Goal: Information Seeking & Learning: Find specific fact

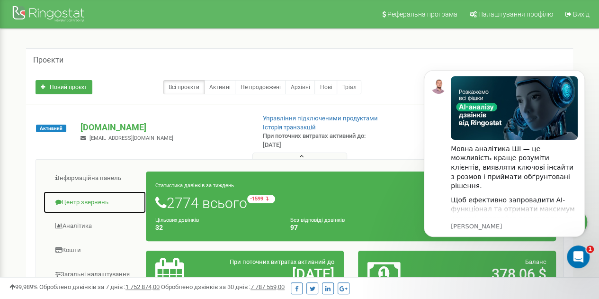
click at [69, 199] on link "Центр звернень" at bounding box center [94, 202] width 103 height 23
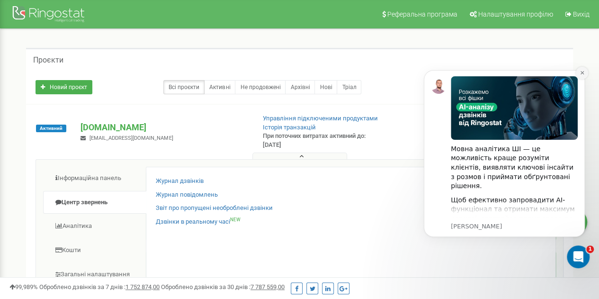
click at [583, 71] on icon "Dismiss notification" at bounding box center [582, 72] width 5 height 5
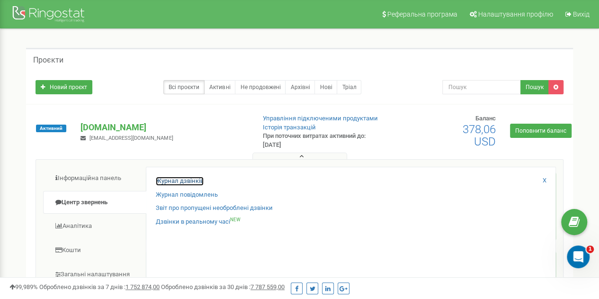
click at [190, 180] on link "Журнал дзвінків" at bounding box center [180, 181] width 48 height 9
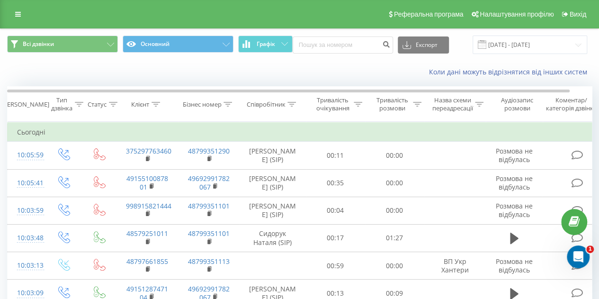
click at [157, 103] on icon at bounding box center [156, 104] width 9 height 5
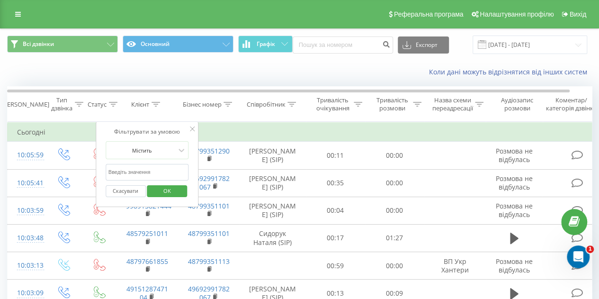
click at [146, 166] on input "text" at bounding box center [147, 172] width 83 height 17
paste input "[PHONE_NUMBER]"
type input "[PHONE_NUMBER]"
click at [163, 190] on span "OK" at bounding box center [167, 190] width 27 height 15
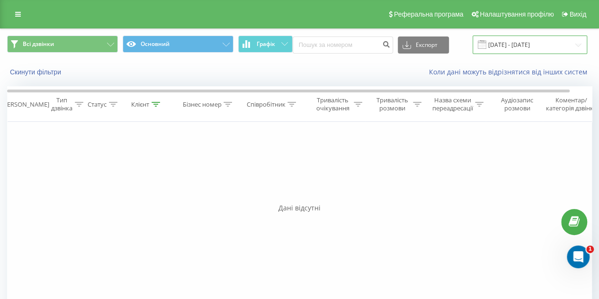
click at [565, 43] on input "21.07.2025 - 21.08.2025" at bounding box center [530, 45] width 115 height 18
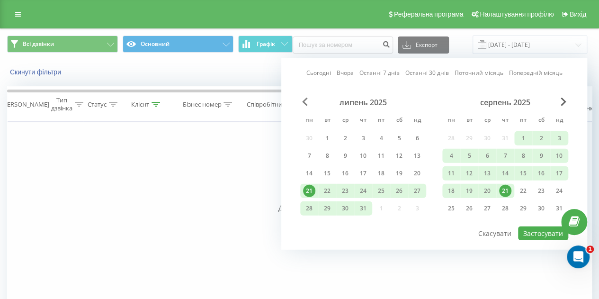
click at [307, 99] on span "Previous Month" at bounding box center [305, 102] width 6 height 9
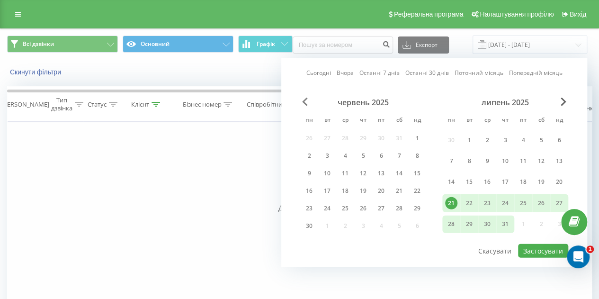
click at [307, 99] on span "Previous Month" at bounding box center [305, 102] width 6 height 9
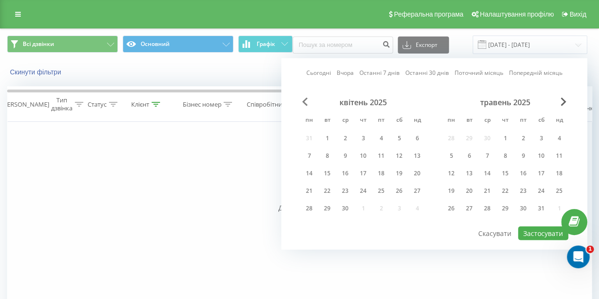
click at [307, 99] on span "Previous Month" at bounding box center [305, 102] width 6 height 9
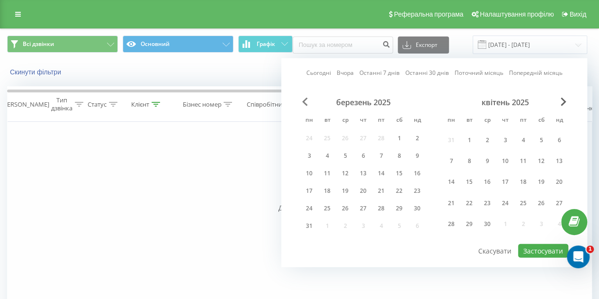
click at [307, 99] on span "Previous Month" at bounding box center [305, 102] width 6 height 9
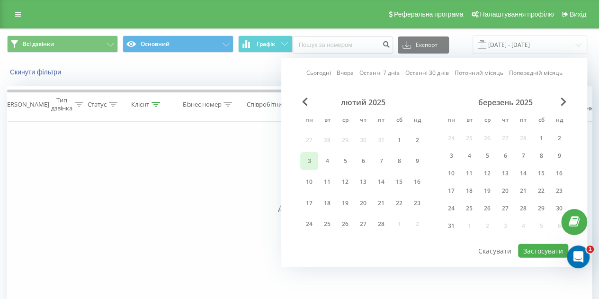
click at [310, 158] on div "3" at bounding box center [309, 161] width 12 height 12
click at [221, 153] on div "Фільтрувати за умовою Дорівнює Введіть значення Скасувати OK Фільтрувати за умо…" at bounding box center [299, 228] width 585 height 213
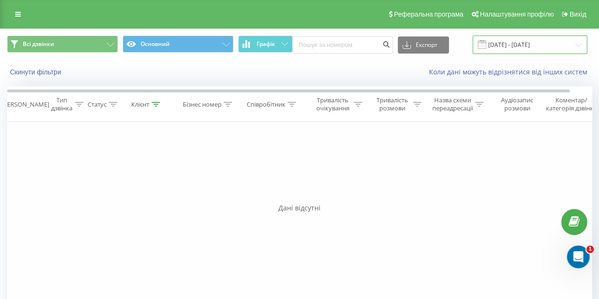
click at [557, 40] on input "21.07.2025 - 21.08.2025" at bounding box center [530, 45] width 115 height 18
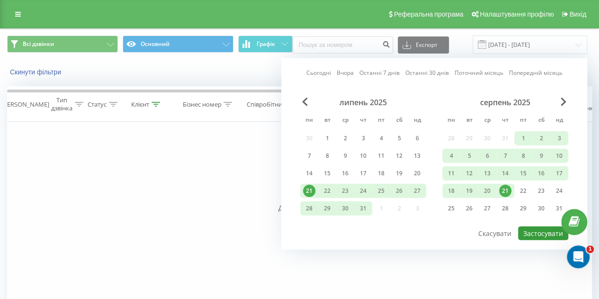
click at [543, 228] on button "Застосувати" at bounding box center [543, 233] width 50 height 14
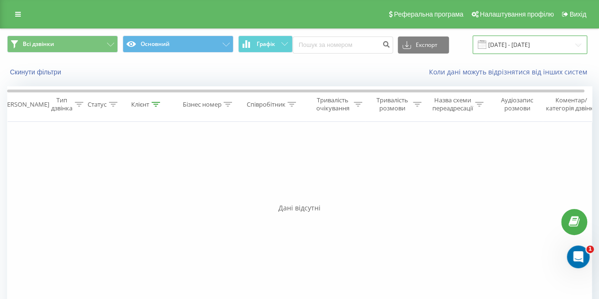
click at [524, 46] on input "21.07.2025 - 21.08.2025" at bounding box center [530, 45] width 115 height 18
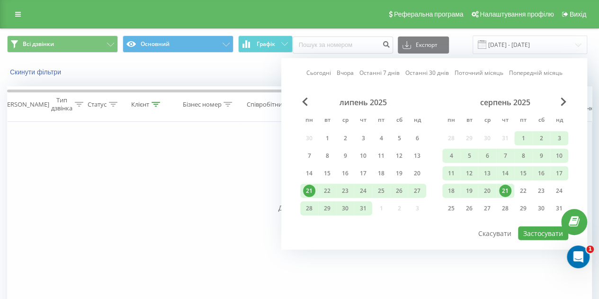
click at [548, 72] on link "Попередній місяць" at bounding box center [536, 72] width 54 height 9
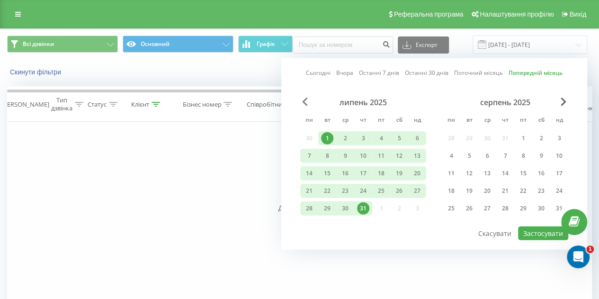
click at [304, 99] on span "Previous Month" at bounding box center [305, 102] width 6 height 9
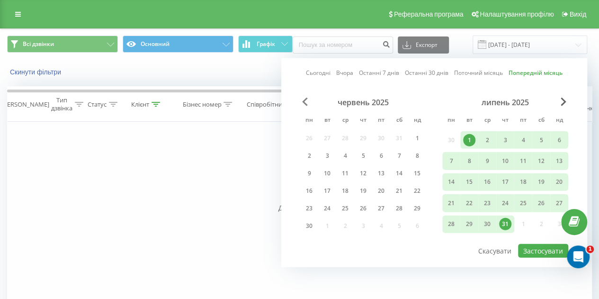
click at [304, 99] on span "Previous Month" at bounding box center [305, 102] width 6 height 9
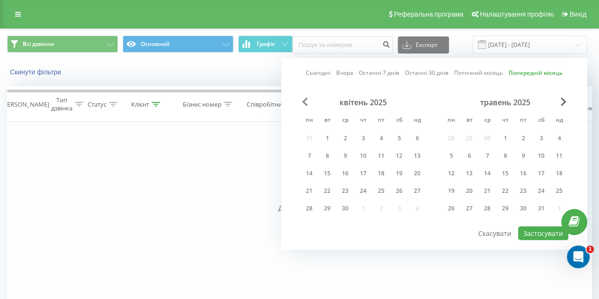
click at [304, 99] on span "Previous Month" at bounding box center [305, 102] width 6 height 9
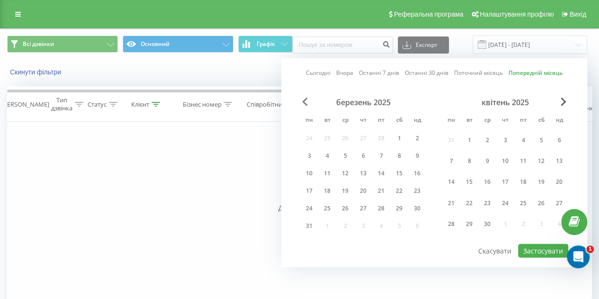
click at [304, 99] on span "Previous Month" at bounding box center [305, 102] width 6 height 9
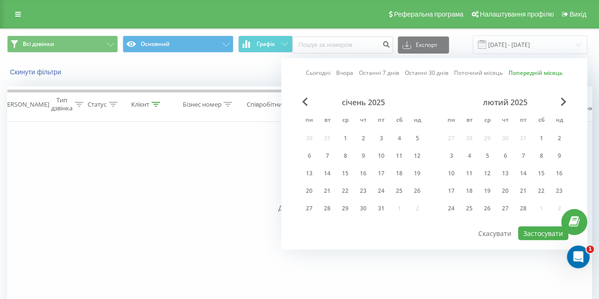
click at [309, 138] on div "січень 2025 пн вт ср чт пт сб нд 30 31 1 2 3 4 5 6 7 8 9 10 11 12 13 14 15 16 1…" at bounding box center [363, 158] width 126 height 121
click at [349, 135] on div "1" at bounding box center [345, 138] width 12 height 12
click at [534, 233] on button "Застосувати" at bounding box center [543, 233] width 50 height 14
type input "01.01.2025 - 01.01.2025"
